Goal: Transaction & Acquisition: Download file/media

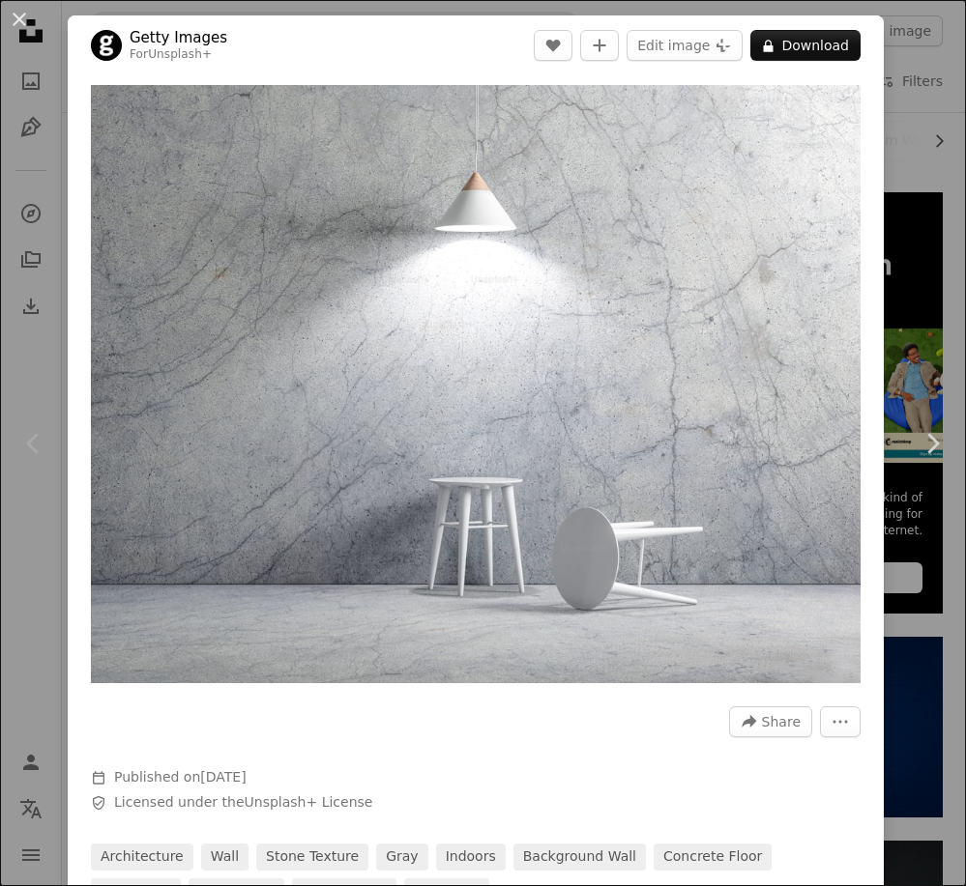
scroll to position [17785, 0]
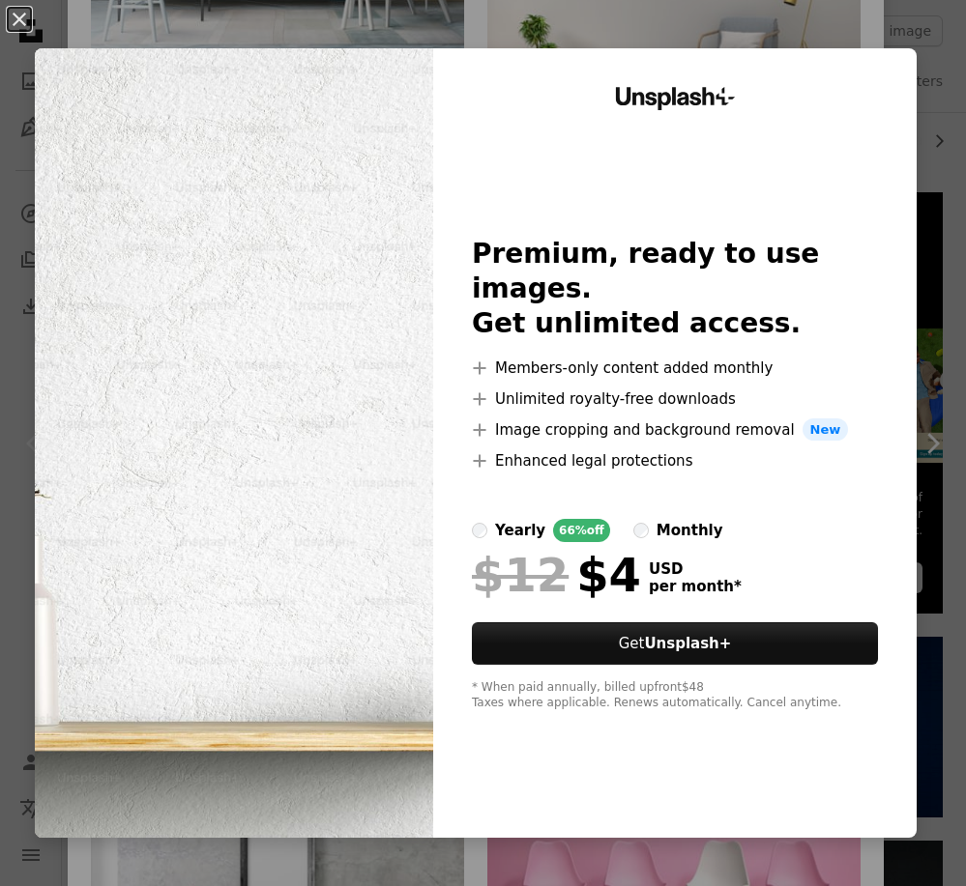
drag, startPoint x: 800, startPoint y: 70, endPoint x: 749, endPoint y: 105, distance: 62.5
click at [792, 35] on div "An X shape Unsplash+ Premium, ready to use images. Get unlimited access. A plus…" at bounding box center [483, 443] width 966 height 886
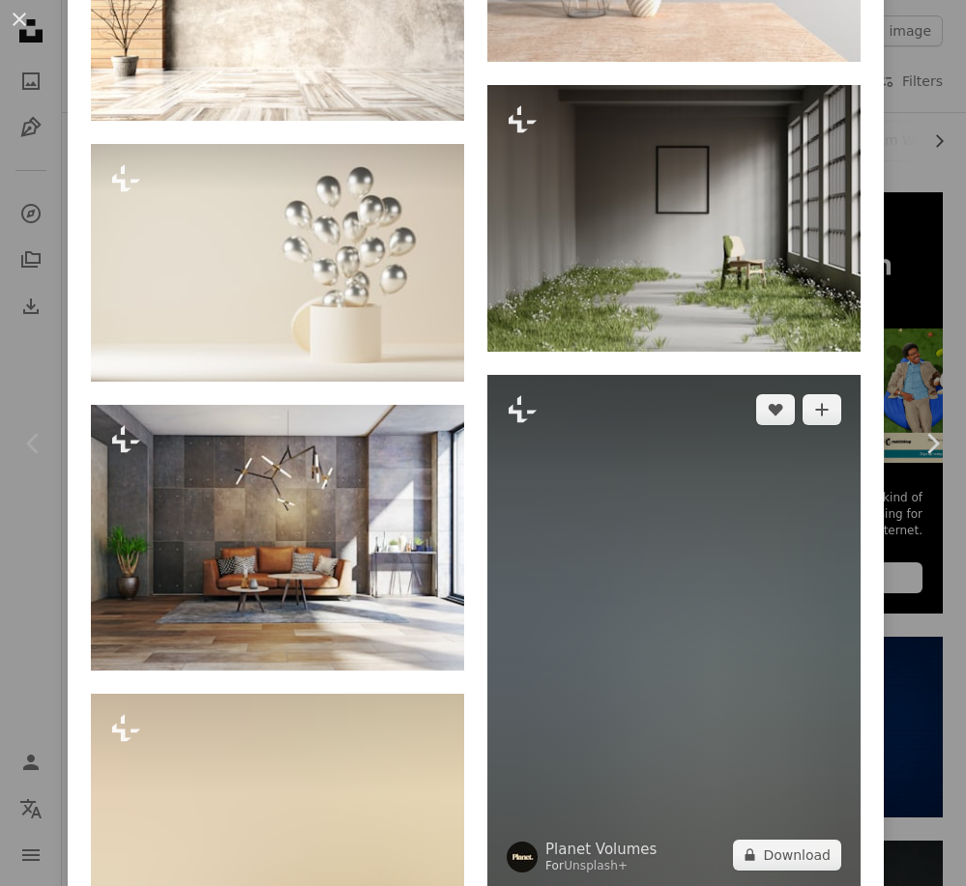
scroll to position [19235, 0]
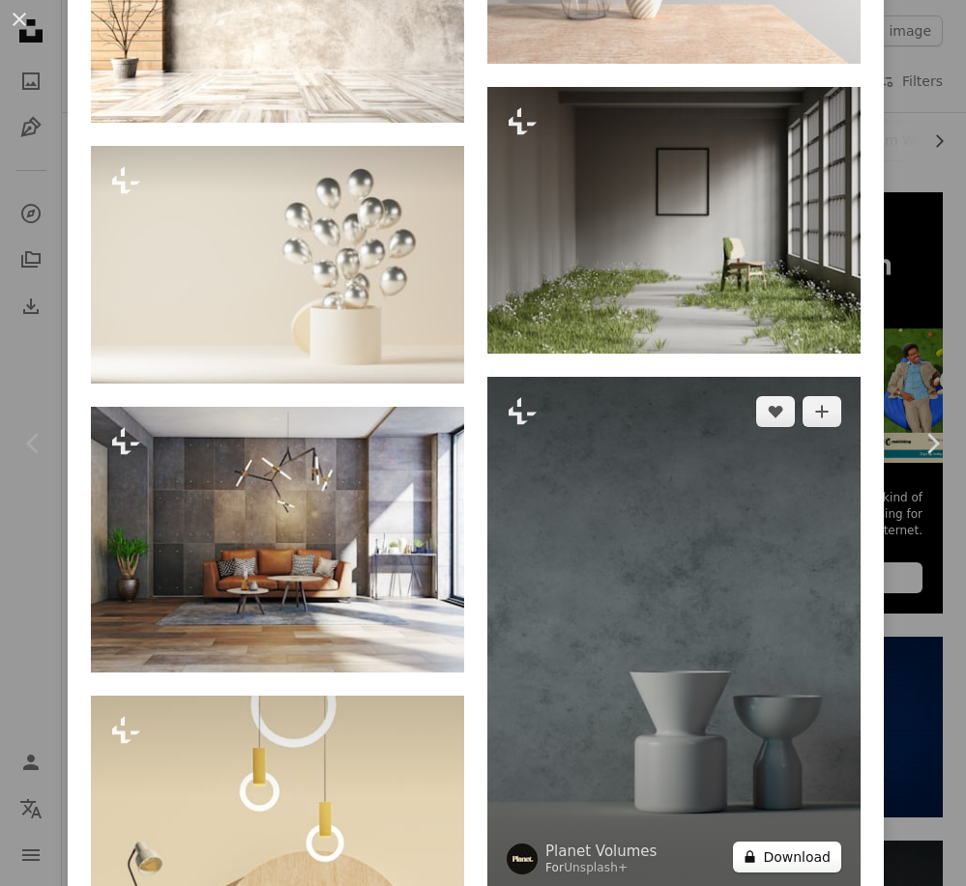
click at [786, 842] on button "A lock Download" at bounding box center [787, 857] width 108 height 31
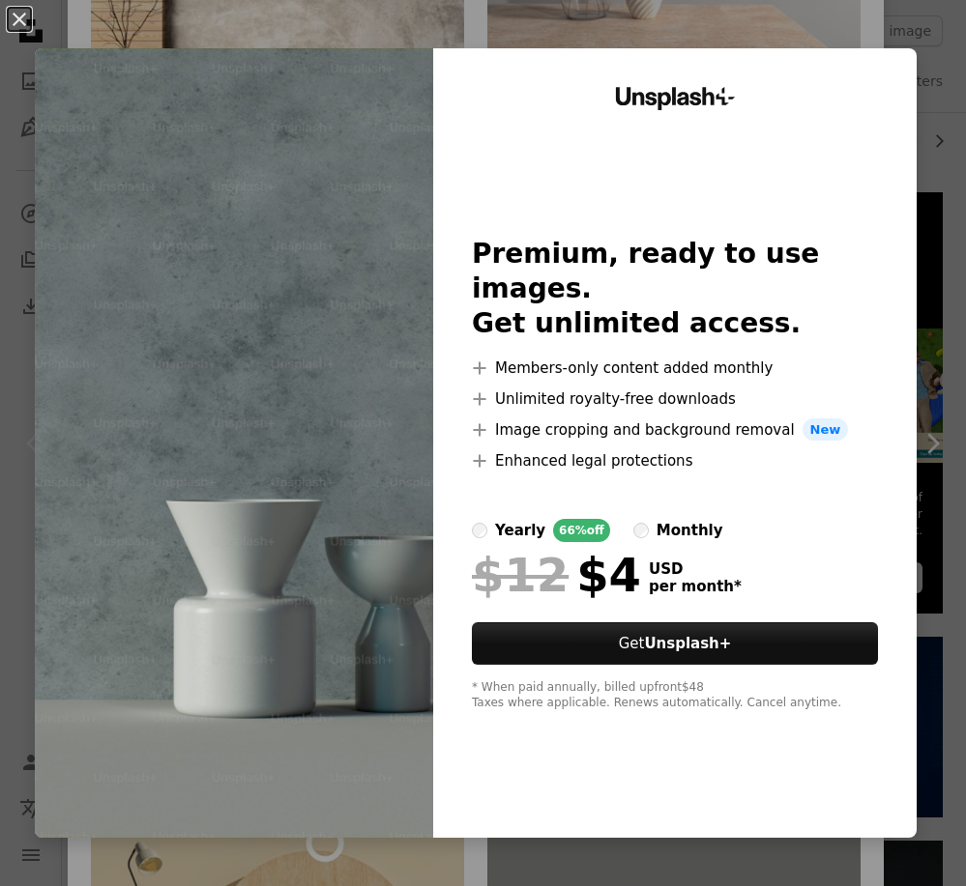
click at [200, 419] on img at bounding box center [234, 443] width 398 height 790
click at [917, 446] on div "An X shape Unsplash+ Premium, ready to use images. Get unlimited access. A plus…" at bounding box center [483, 443] width 966 height 886
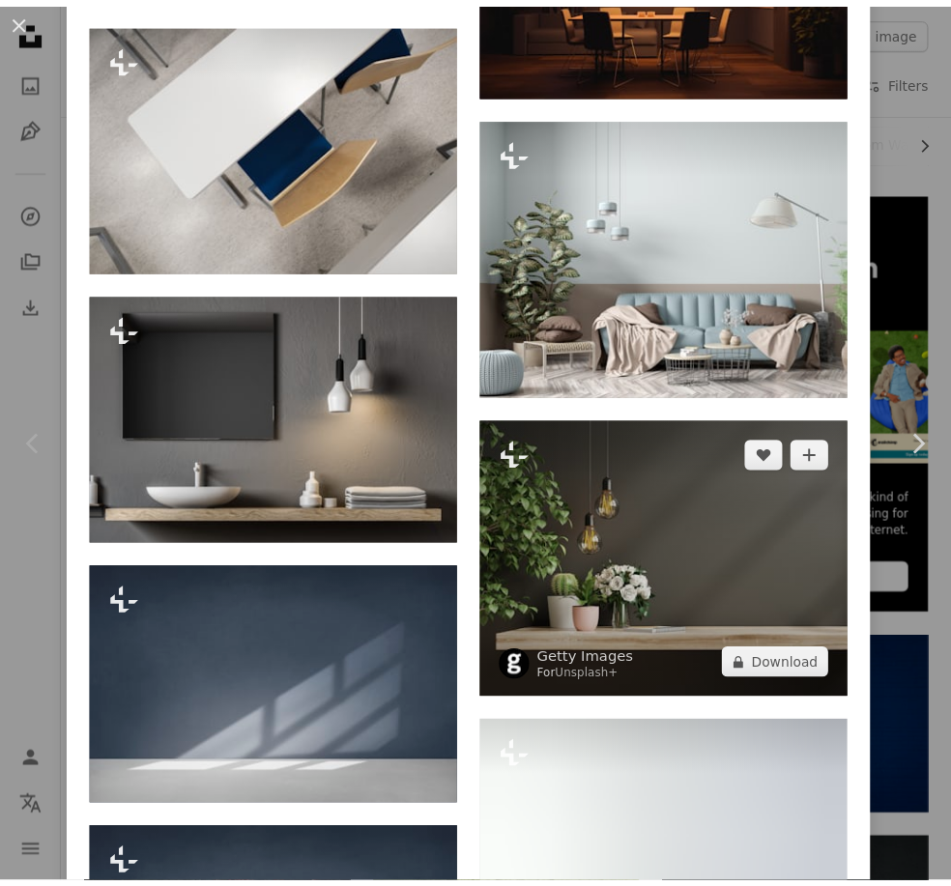
scroll to position [23208, 0]
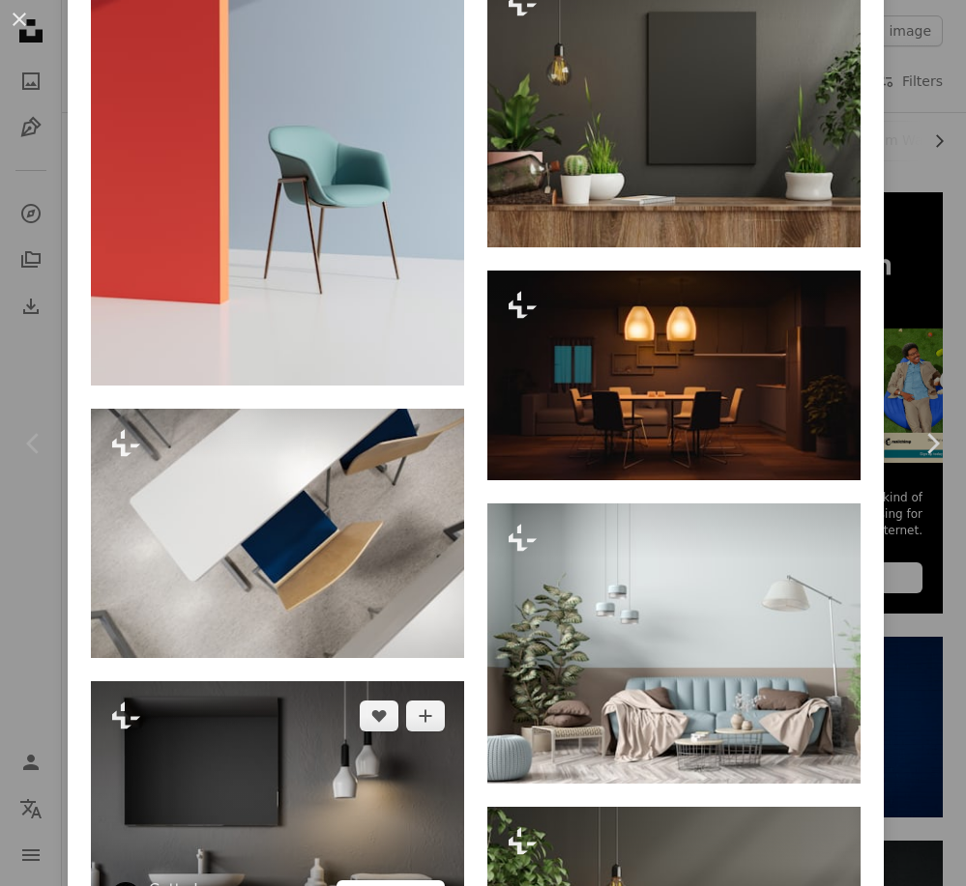
click at [386, 881] on button "A lock Download" at bounding box center [390, 896] width 108 height 31
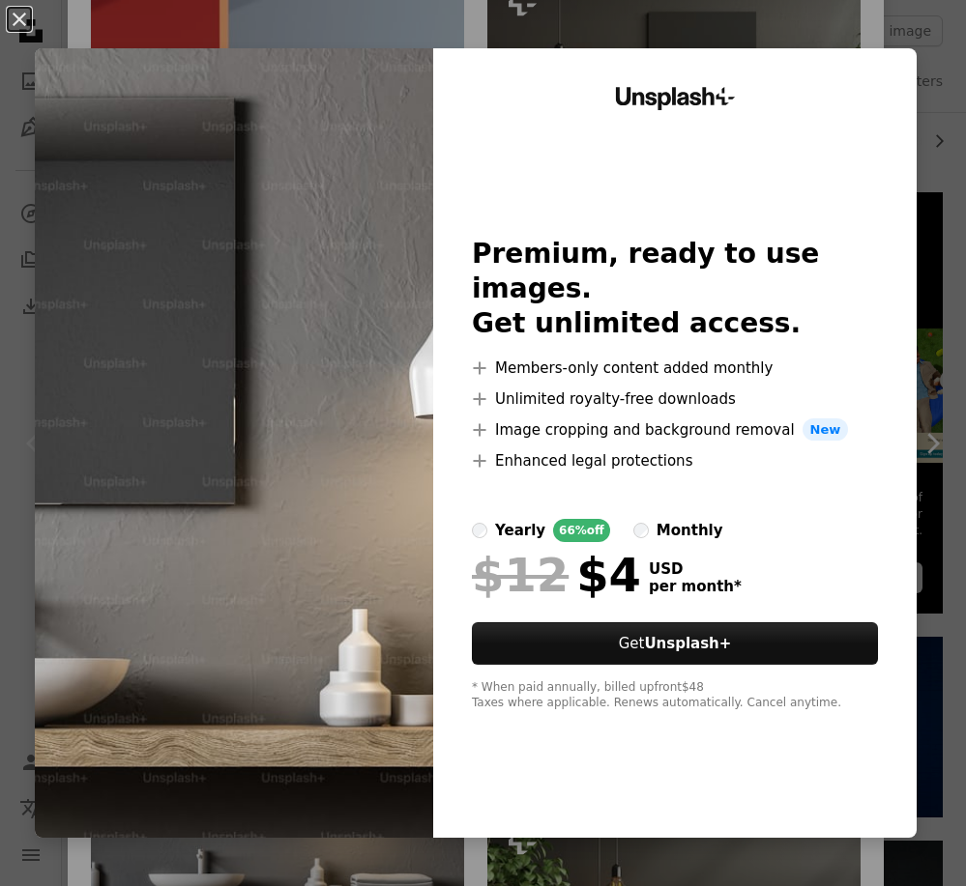
click at [280, 407] on img at bounding box center [234, 443] width 398 height 790
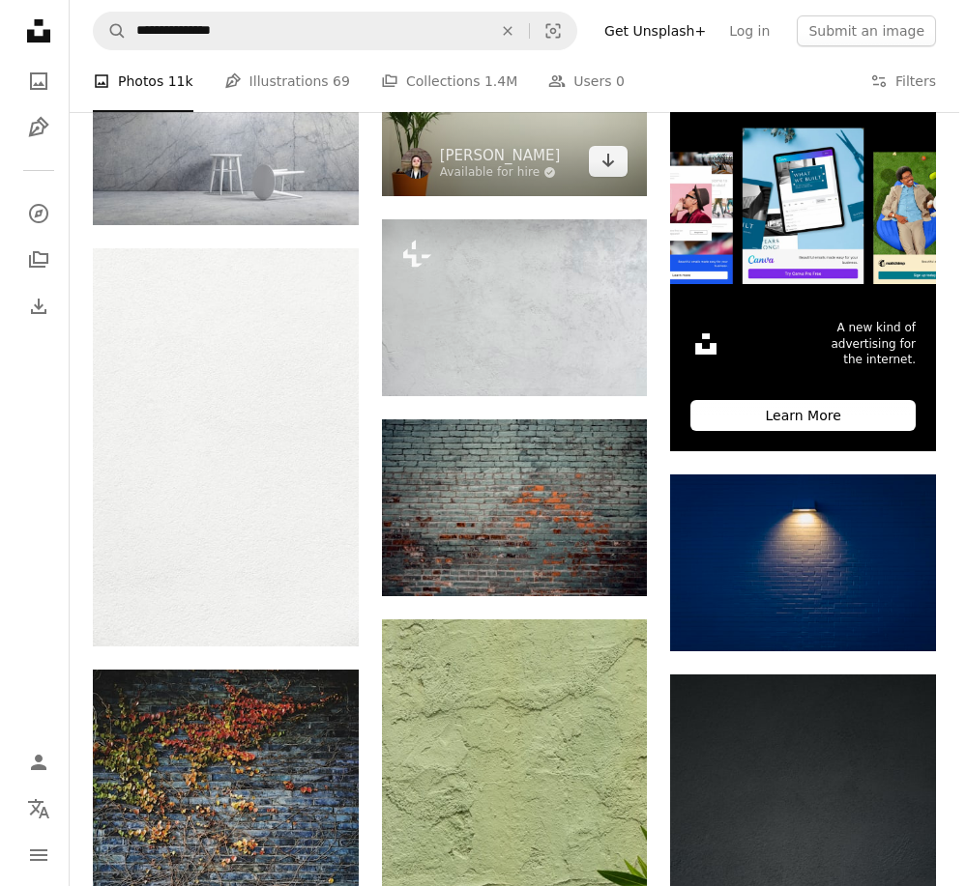
scroll to position [483, 0]
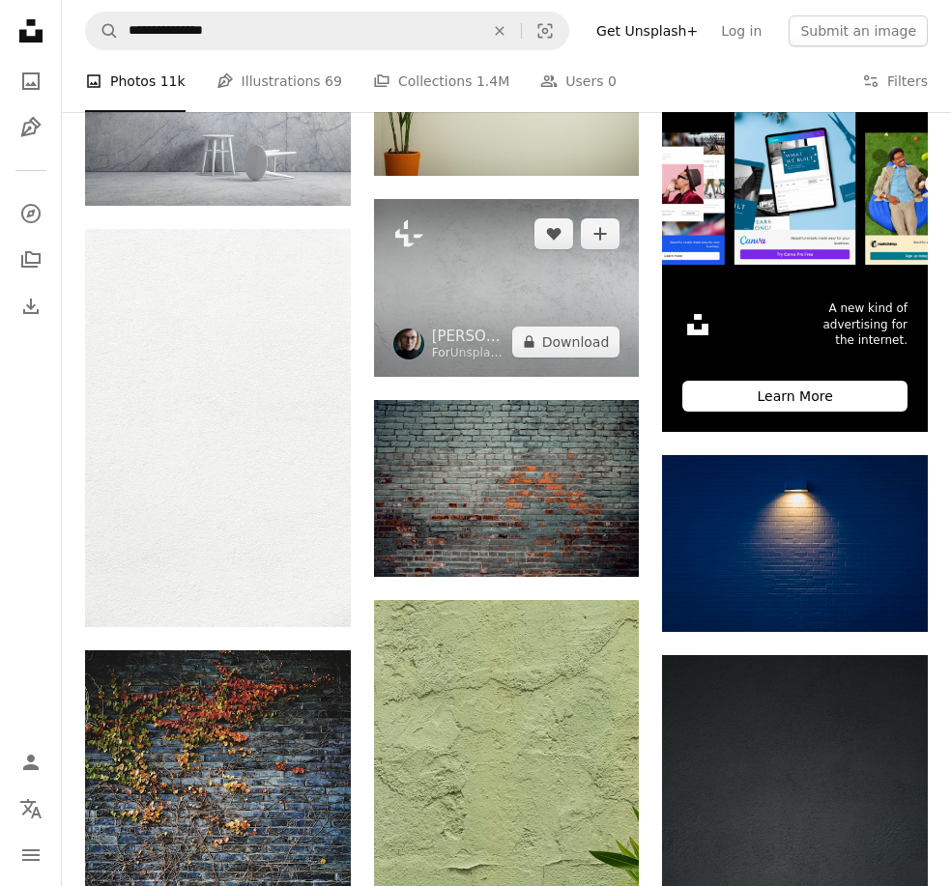
click at [437, 289] on img at bounding box center [507, 287] width 266 height 177
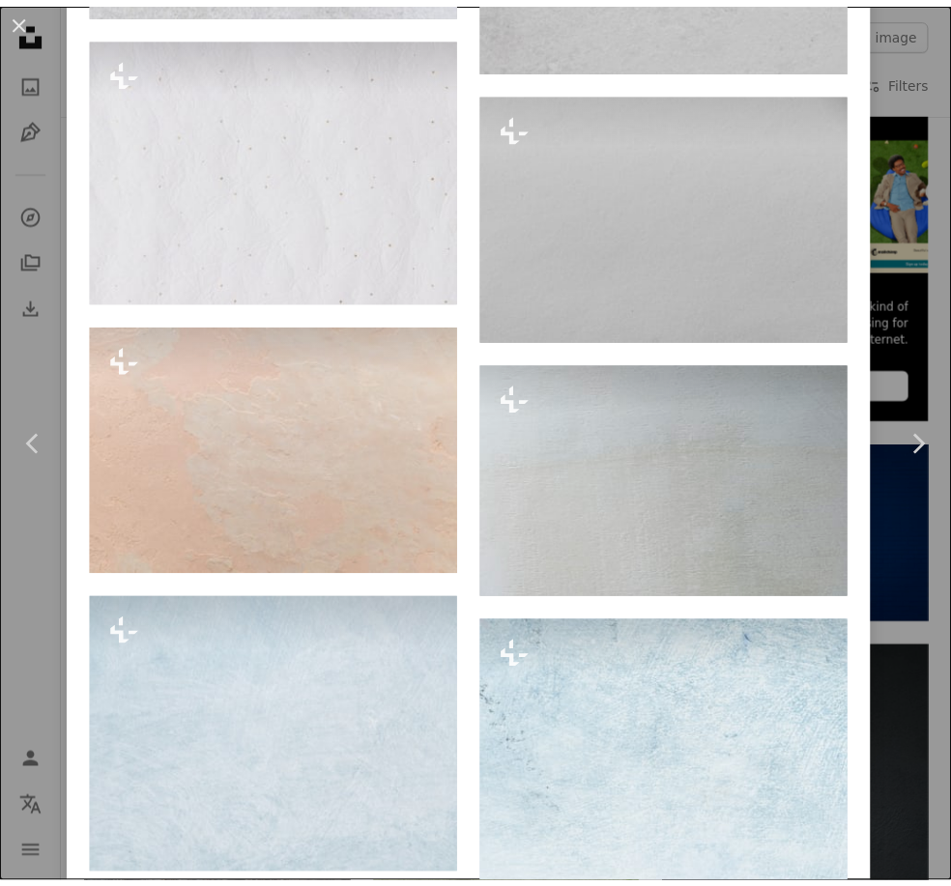
scroll to position [9072, 0]
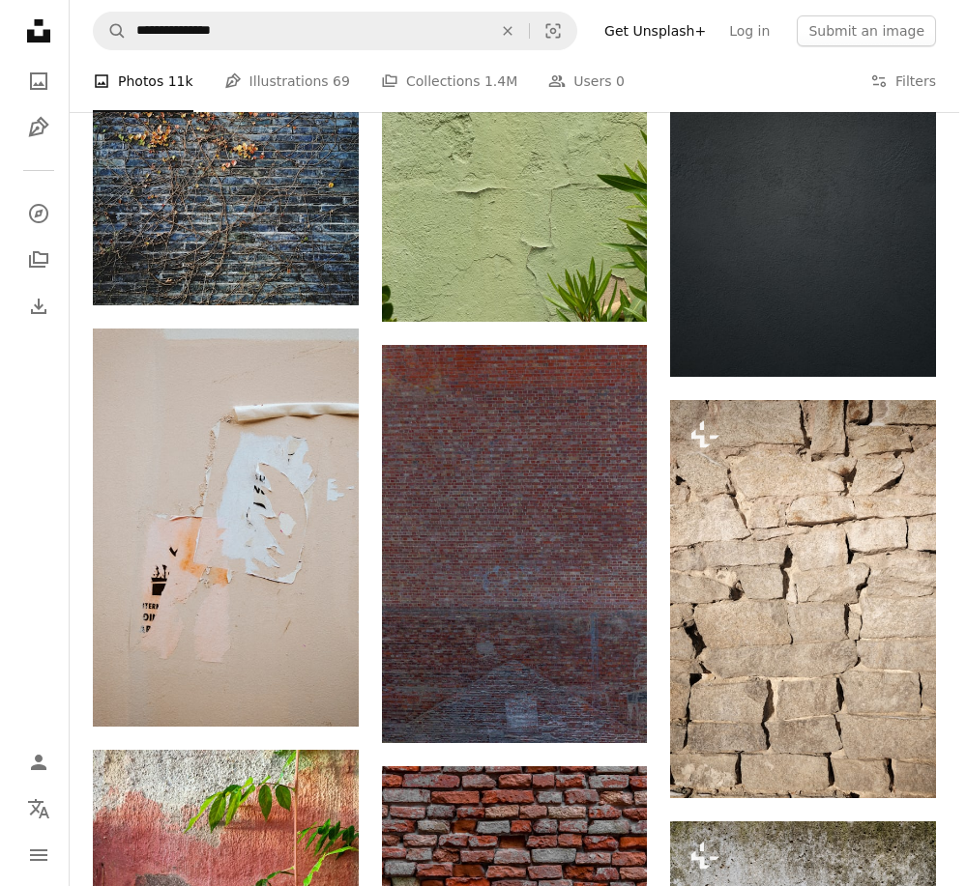
scroll to position [677, 0]
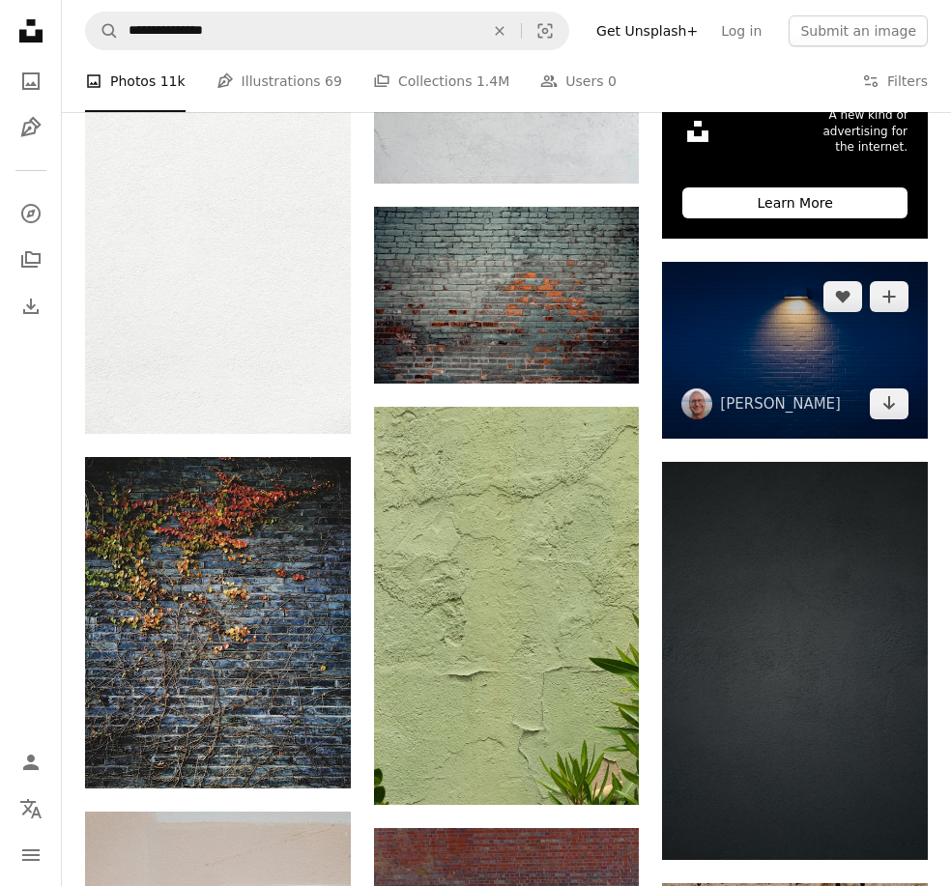
click at [776, 322] on img at bounding box center [795, 350] width 266 height 177
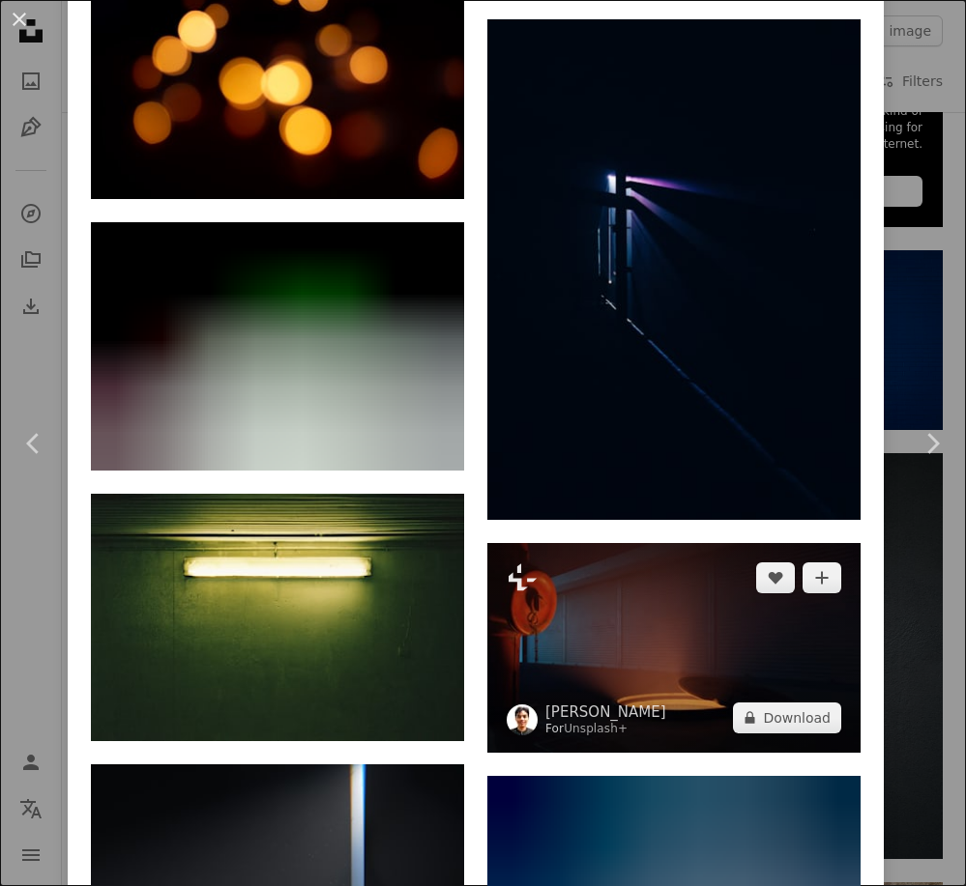
scroll to position [11786, 0]
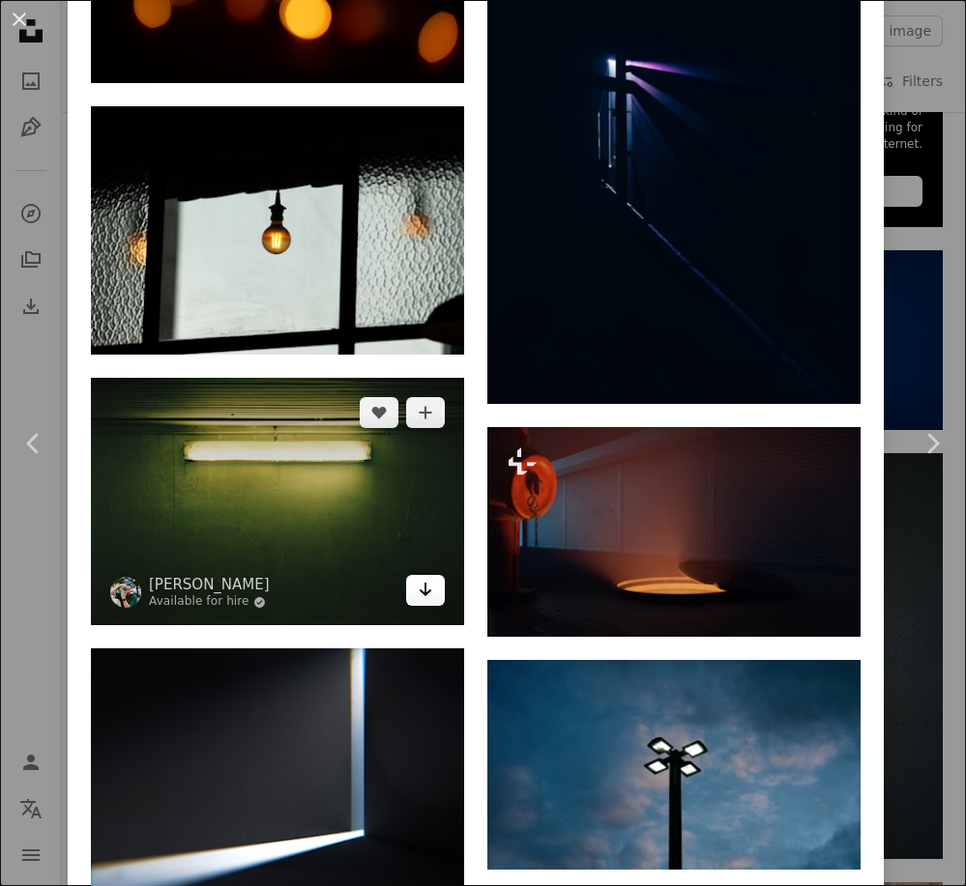
click at [418, 578] on icon "Arrow pointing down" at bounding box center [425, 589] width 15 height 23
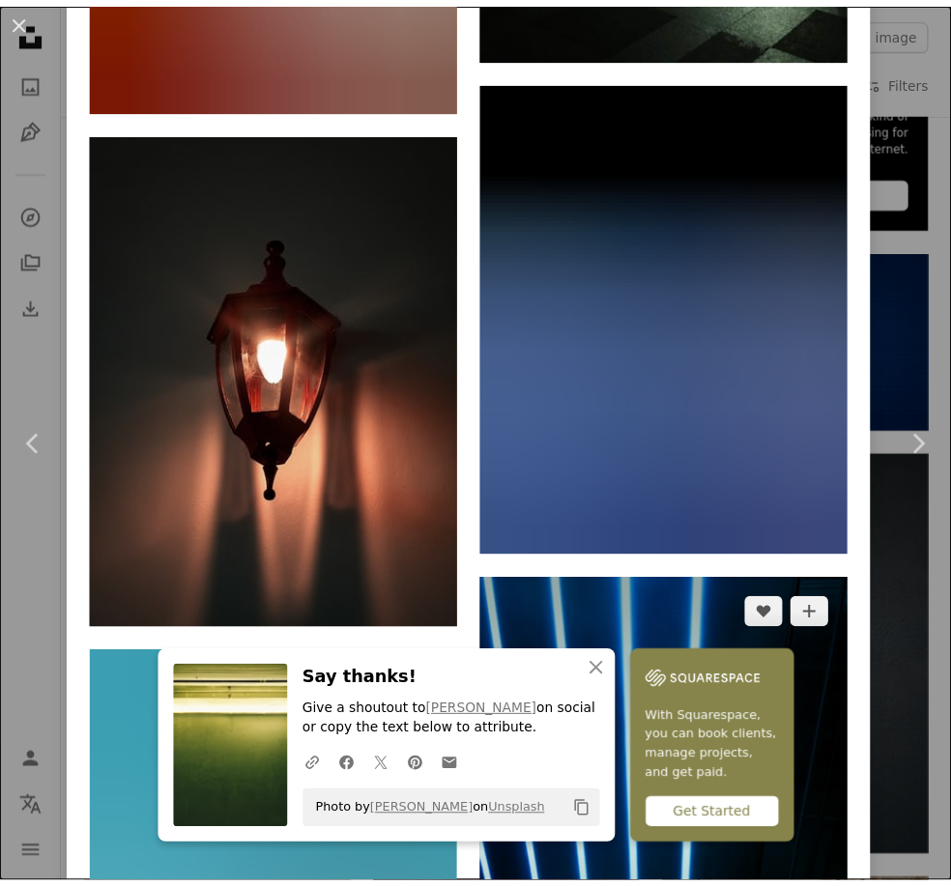
scroll to position [31500, 0]
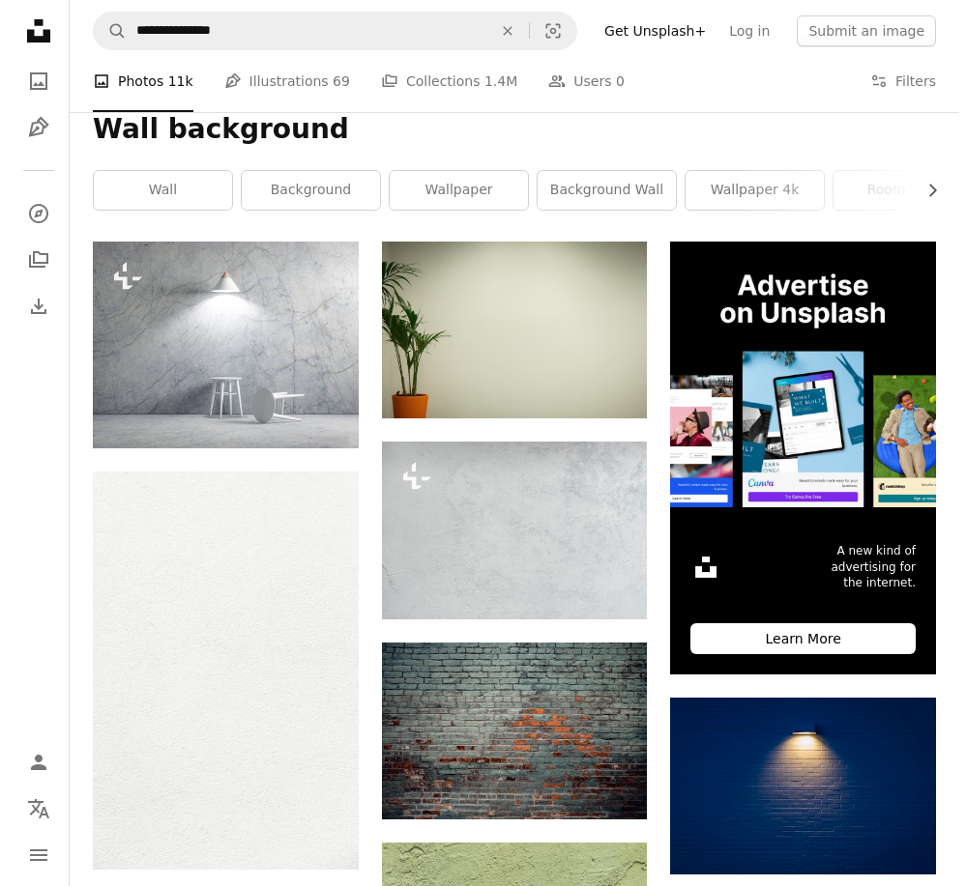
scroll to position [193, 0]
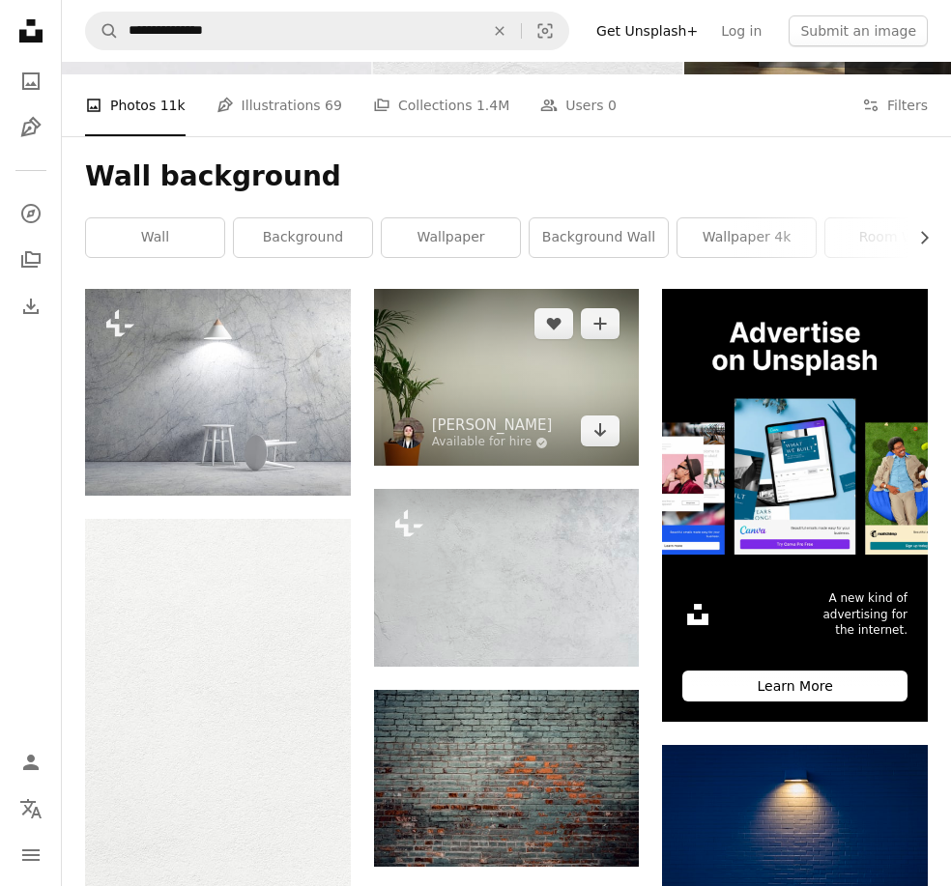
click at [607, 361] on img at bounding box center [507, 377] width 266 height 177
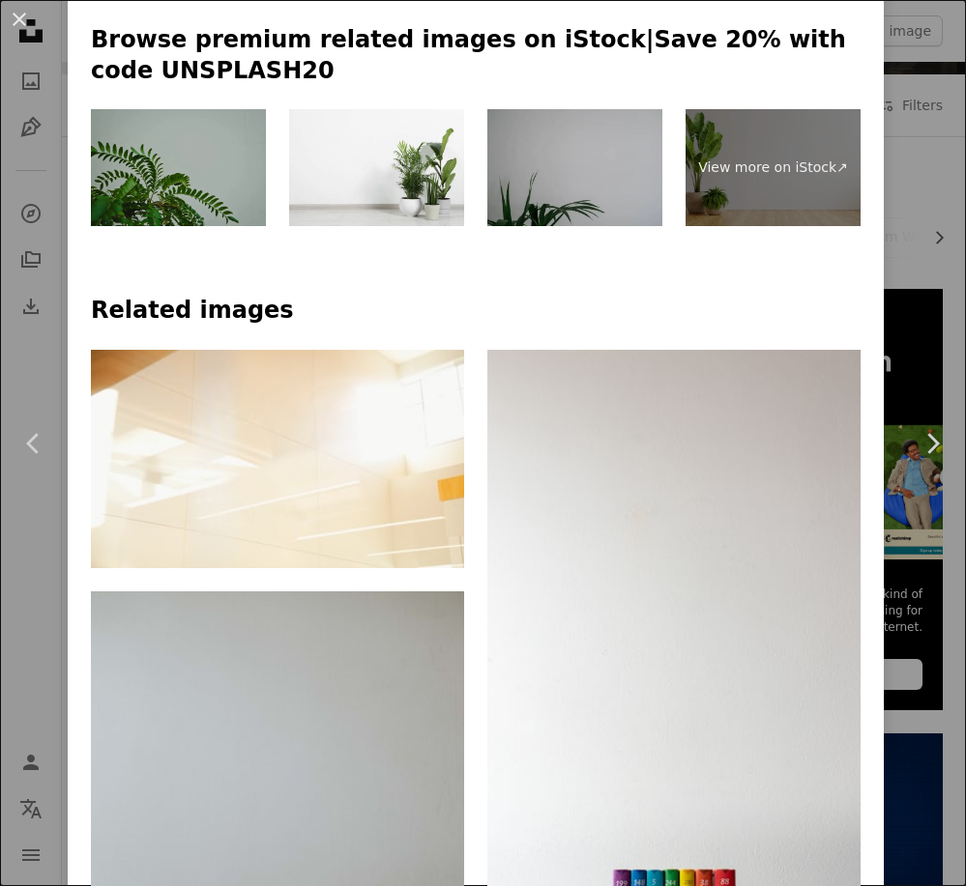
scroll to position [870, 0]
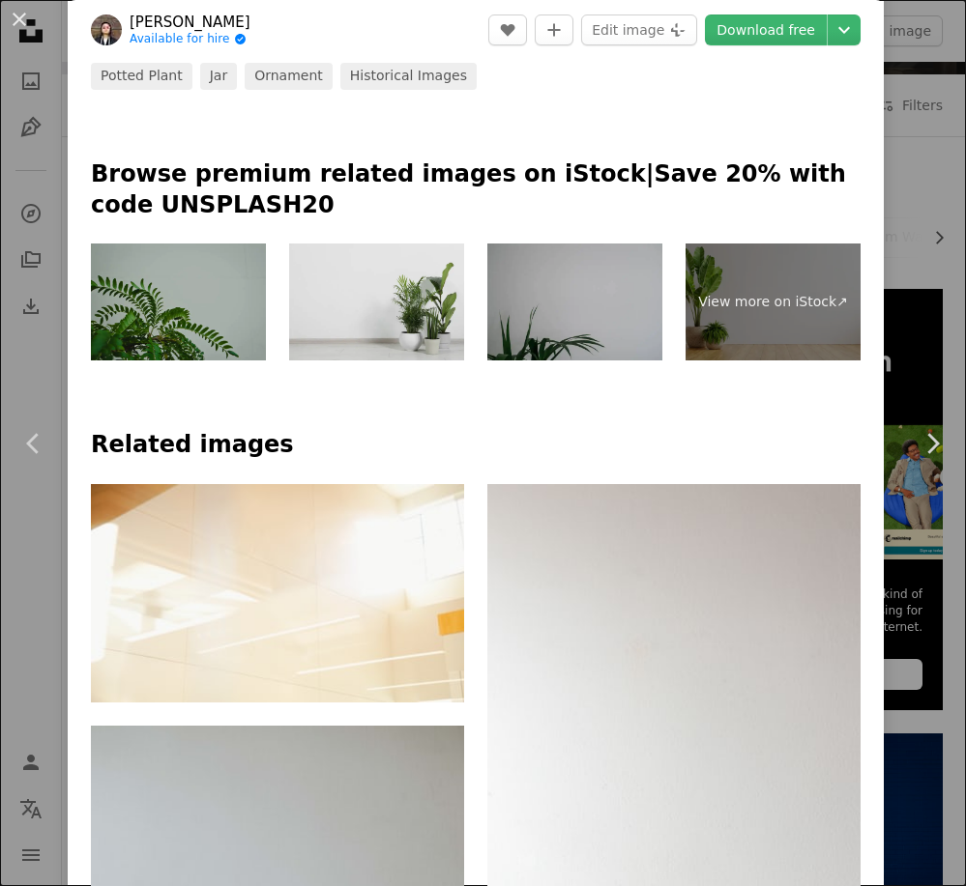
click at [420, 302] on img at bounding box center [376, 302] width 175 height 117
